Goal: Information Seeking & Learning: Learn about a topic

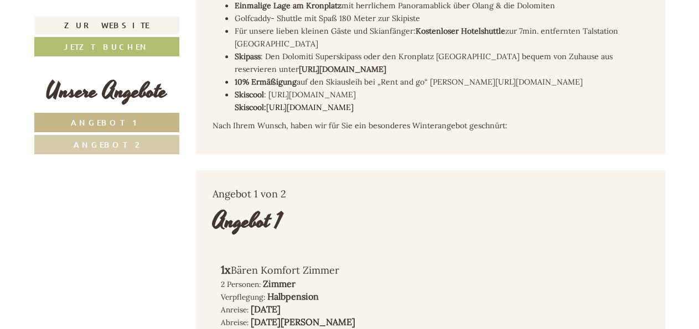
scroll to position [518, 0]
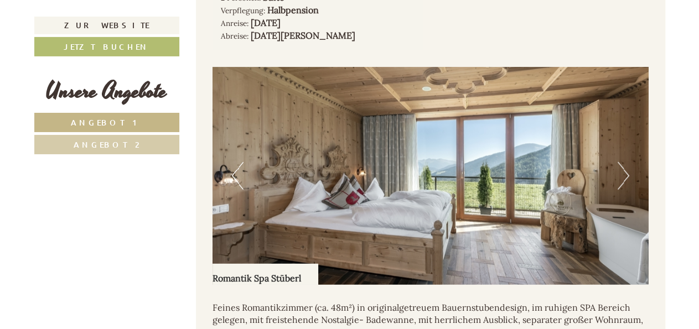
scroll to position [1472, 0]
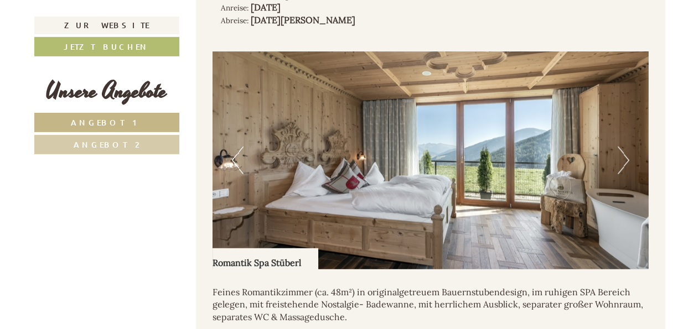
click at [626, 148] on button "Next" at bounding box center [624, 161] width 12 height 28
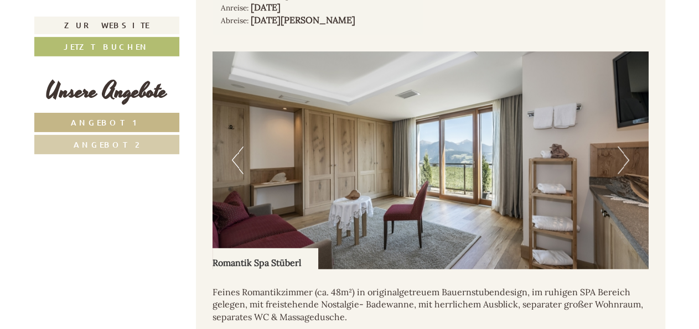
click at [626, 148] on button "Next" at bounding box center [624, 161] width 12 height 28
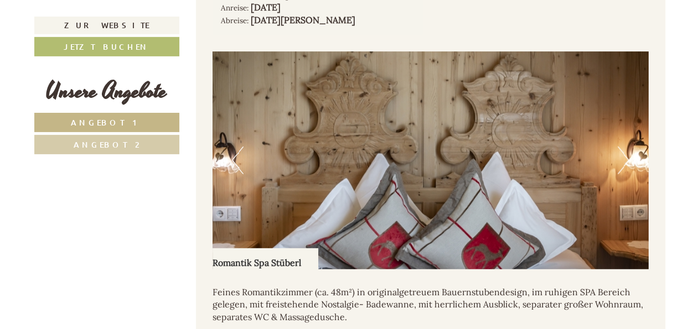
click at [626, 148] on button "Next" at bounding box center [624, 161] width 12 height 28
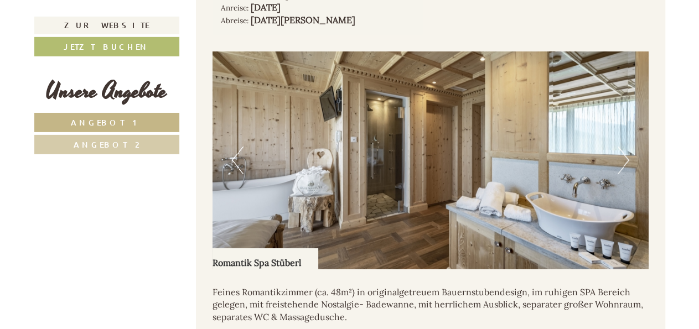
click at [626, 148] on button "Next" at bounding box center [624, 161] width 12 height 28
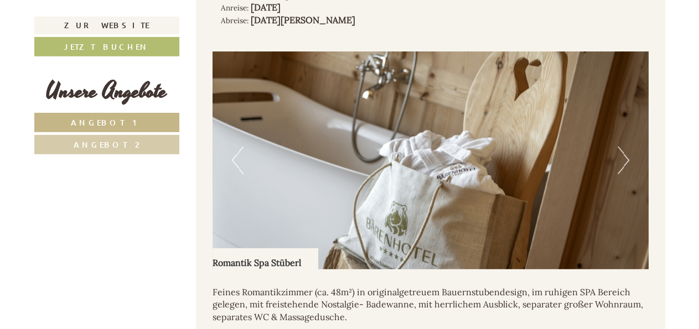
click at [626, 148] on button "Next" at bounding box center [624, 161] width 12 height 28
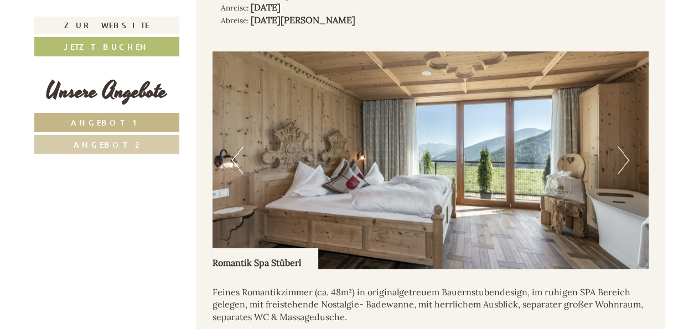
click at [626, 148] on button "Next" at bounding box center [624, 161] width 12 height 28
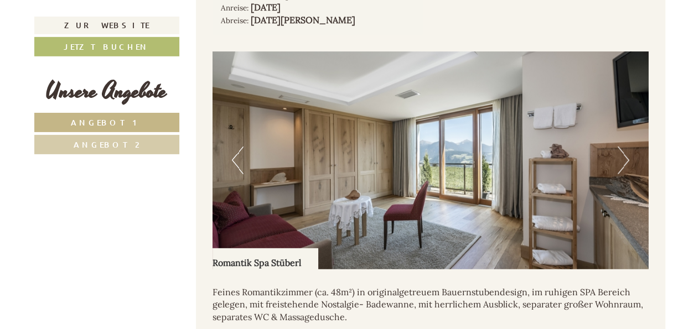
click at [626, 148] on button "Next" at bounding box center [624, 161] width 12 height 28
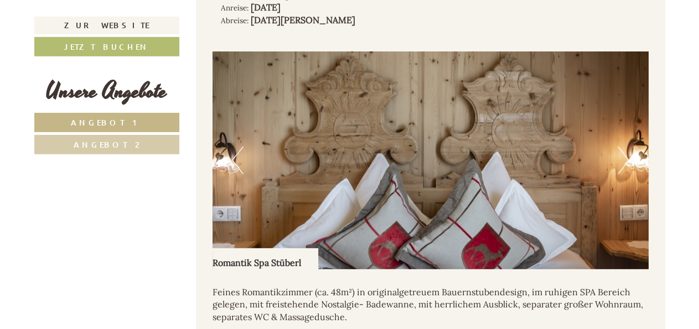
click at [626, 148] on button "Next" at bounding box center [624, 161] width 12 height 28
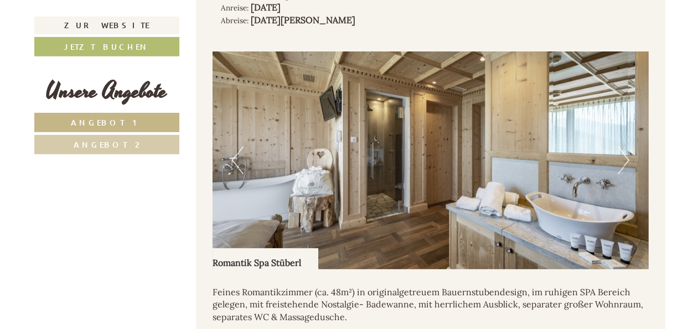
click at [626, 148] on button "Next" at bounding box center [624, 161] width 12 height 28
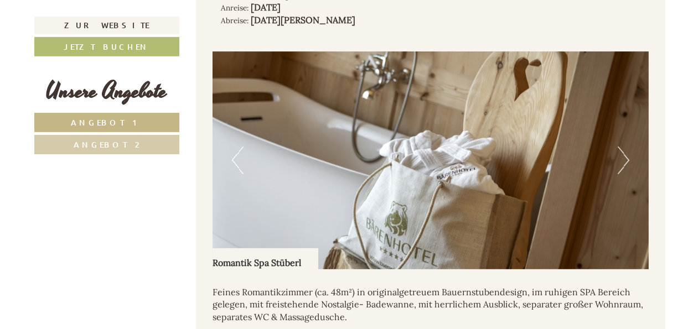
click at [626, 148] on button "Next" at bounding box center [624, 161] width 12 height 28
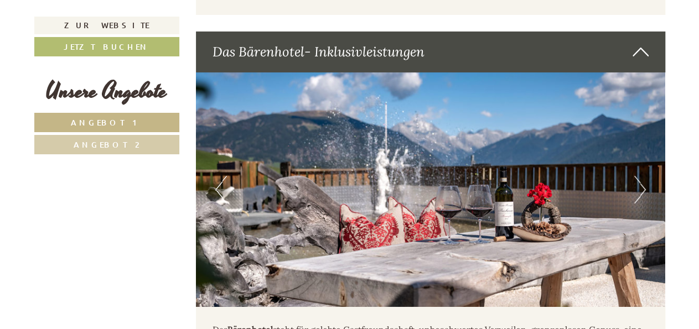
scroll to position [2029, 0]
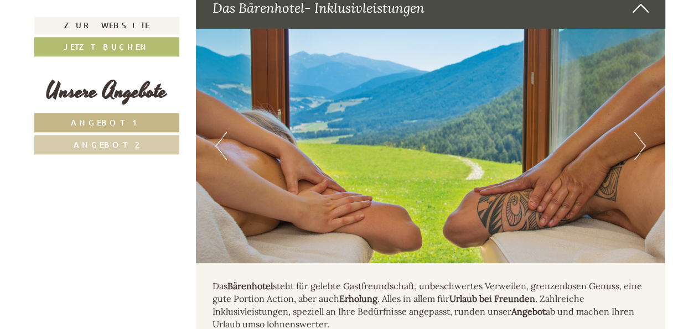
click at [640, 138] on button "Next" at bounding box center [641, 146] width 12 height 28
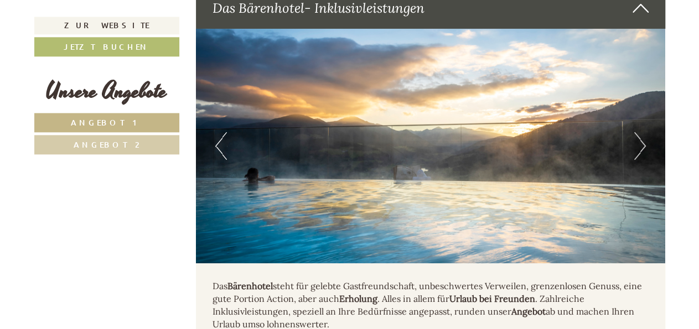
click at [640, 138] on button "Next" at bounding box center [641, 146] width 12 height 28
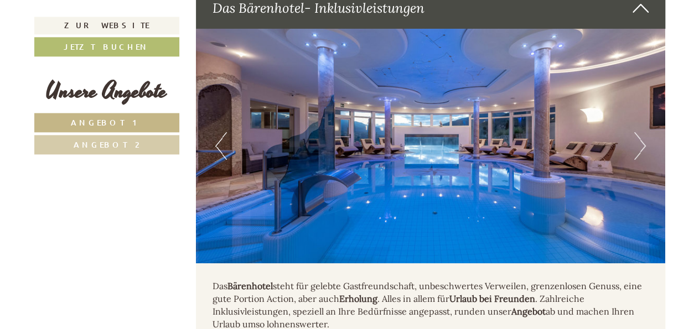
click at [640, 138] on button "Next" at bounding box center [641, 146] width 12 height 28
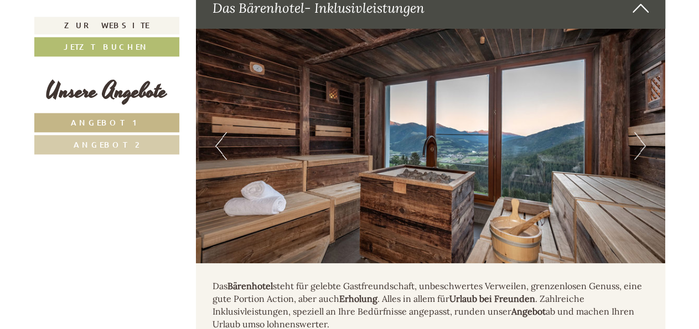
click at [640, 138] on button "Next" at bounding box center [641, 146] width 12 height 28
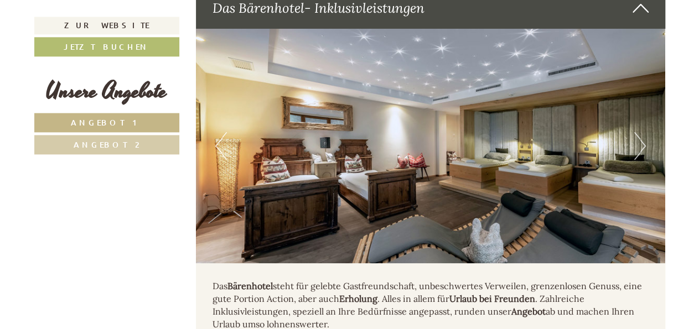
click at [640, 138] on button "Next" at bounding box center [641, 146] width 12 height 28
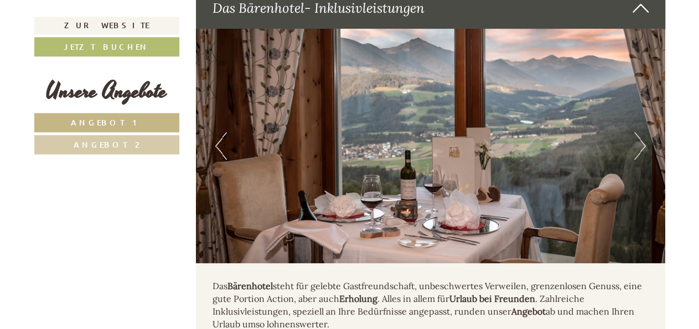
click at [640, 138] on button "Next" at bounding box center [641, 146] width 12 height 28
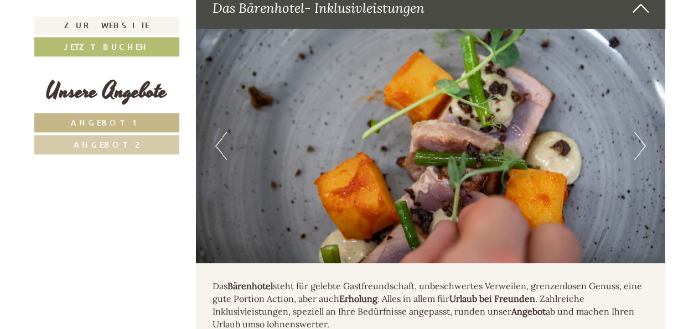
click at [640, 138] on button "Next" at bounding box center [641, 146] width 12 height 28
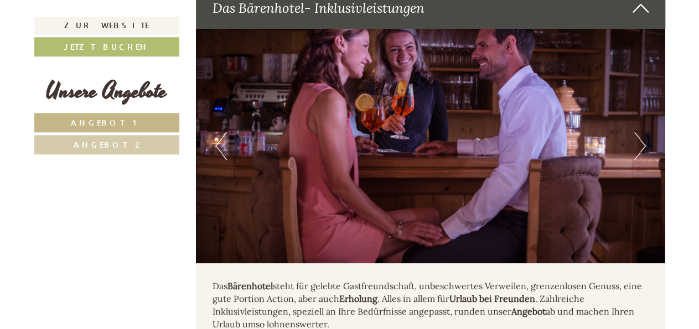
click at [640, 138] on button "Next" at bounding box center [641, 146] width 12 height 28
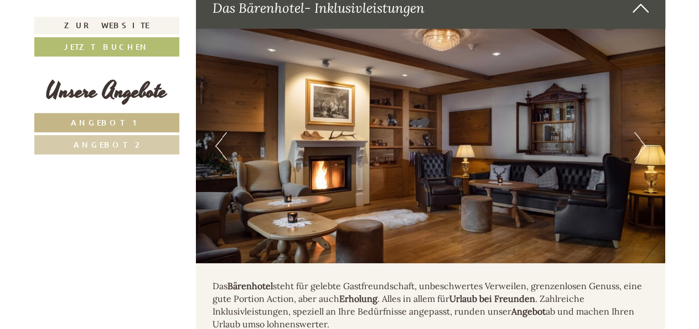
click at [640, 138] on button "Next" at bounding box center [641, 146] width 12 height 28
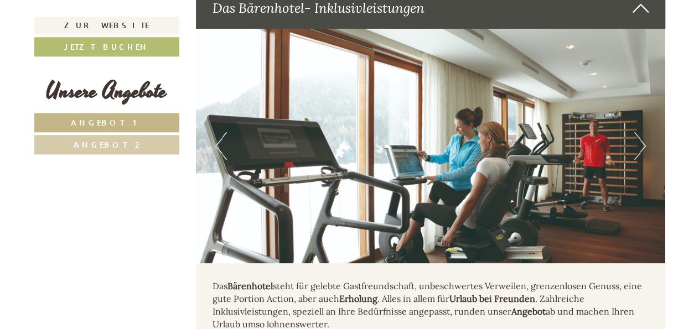
click at [640, 138] on button "Next" at bounding box center [641, 146] width 12 height 28
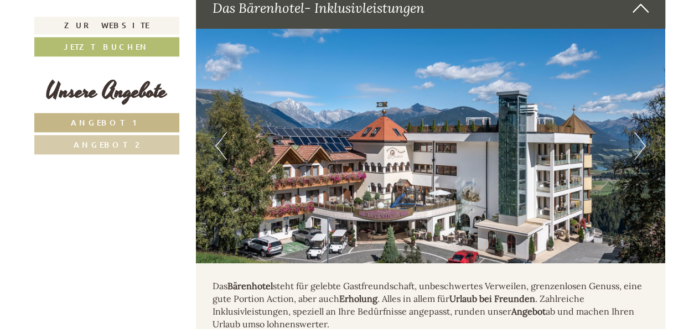
click at [640, 138] on button "Next" at bounding box center [641, 146] width 12 height 28
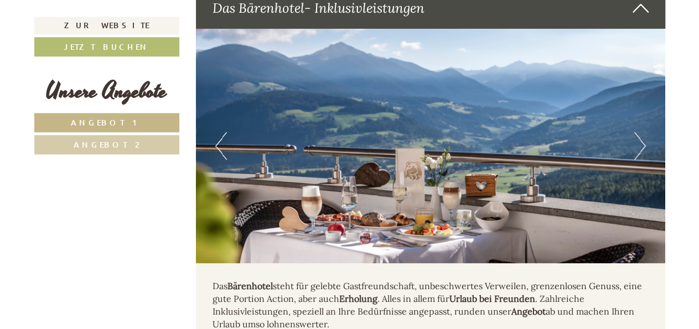
click at [640, 138] on button "Next" at bounding box center [641, 146] width 12 height 28
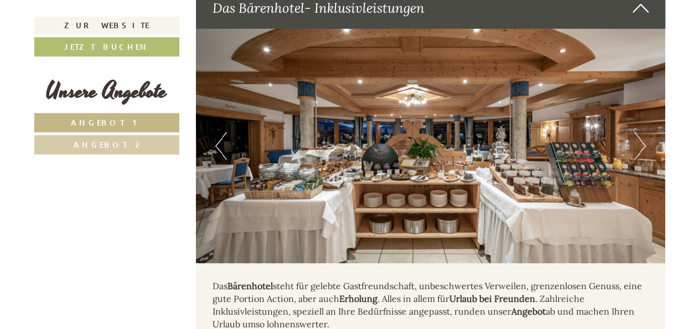
click at [647, 133] on img at bounding box center [431, 146] width 470 height 235
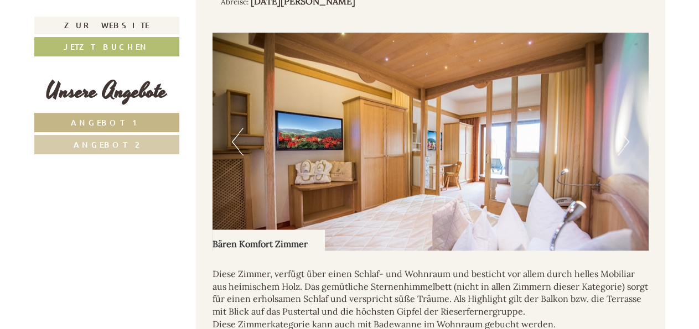
scroll to position [780, 0]
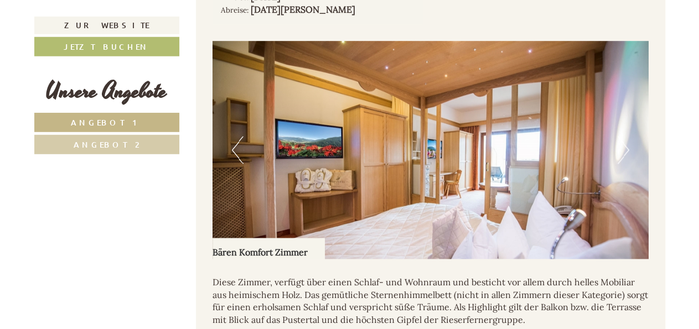
click at [621, 140] on button "Next" at bounding box center [624, 151] width 12 height 28
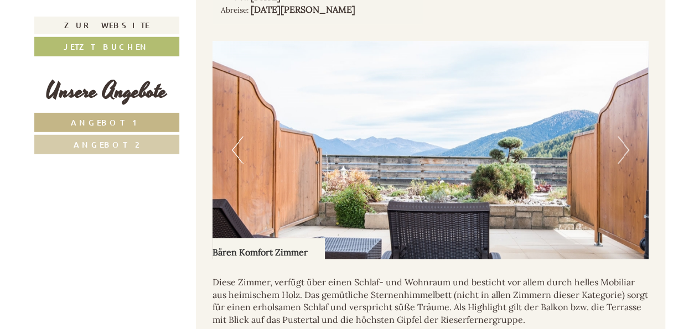
click at [621, 140] on button "Next" at bounding box center [624, 151] width 12 height 28
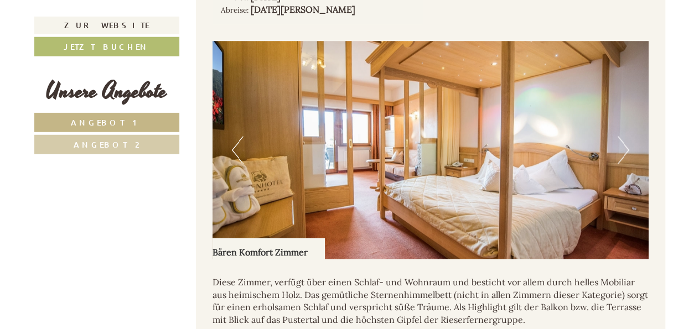
click at [621, 140] on button "Next" at bounding box center [624, 151] width 12 height 28
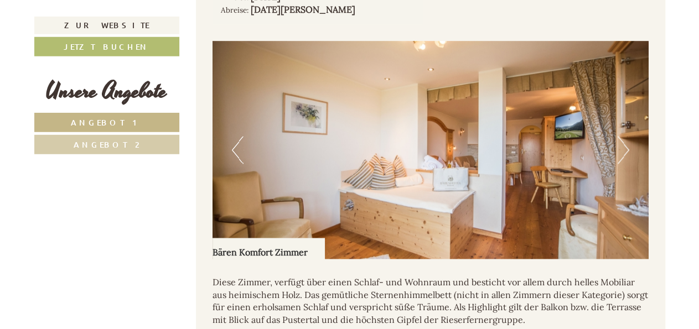
click at [621, 140] on button "Next" at bounding box center [624, 151] width 12 height 28
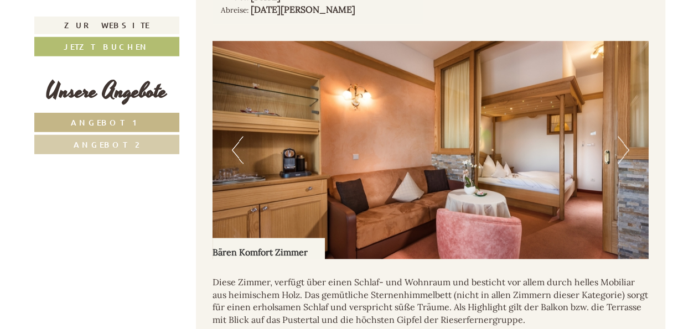
click at [621, 140] on button "Next" at bounding box center [624, 151] width 12 height 28
